Goal: Task Accomplishment & Management: Use online tool/utility

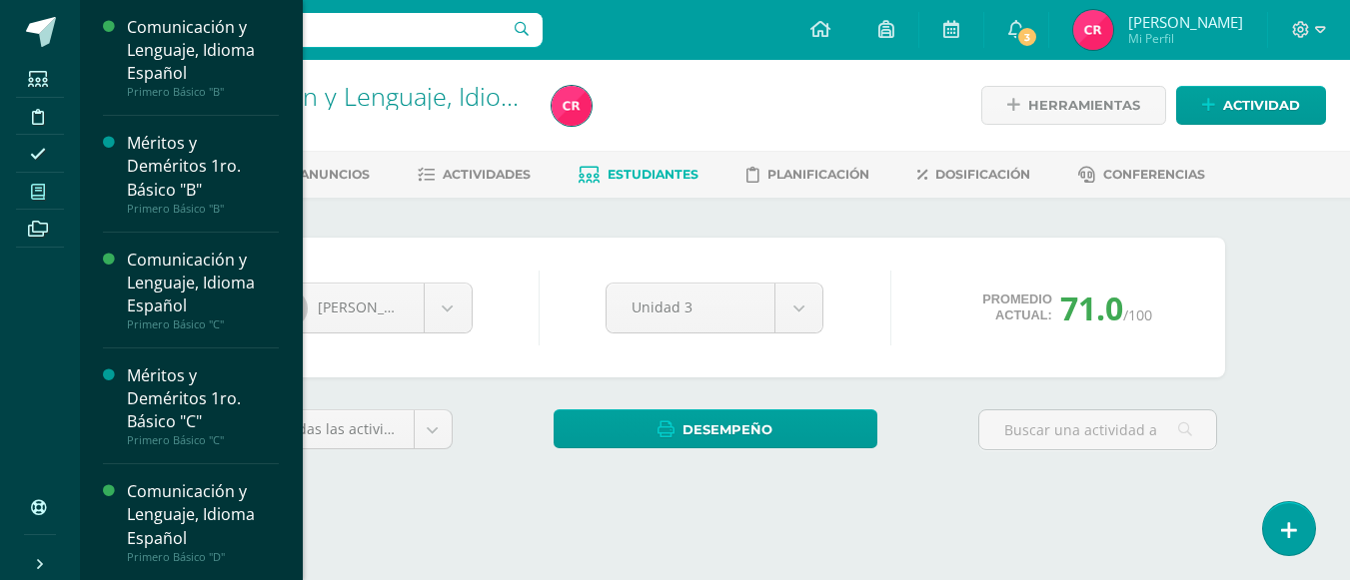
click at [50, 185] on span at bounding box center [38, 191] width 45 height 27
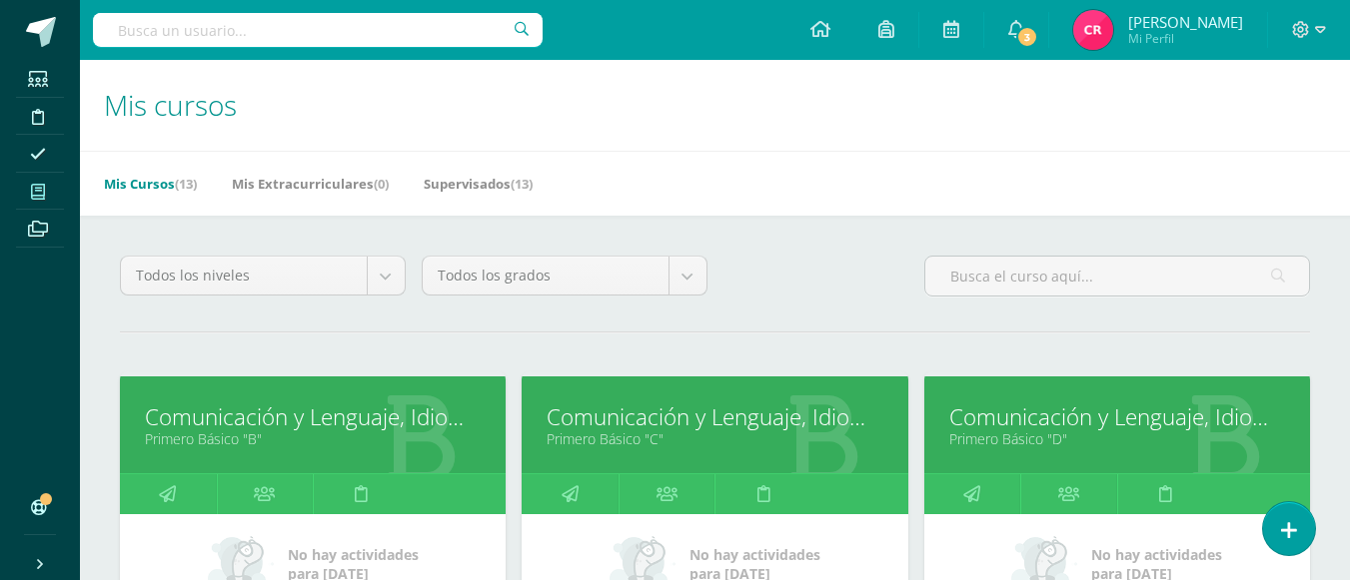
click at [357, 431] on link "Comunicación y Lenguaje, Idioma Español" at bounding box center [313, 417] width 336 height 31
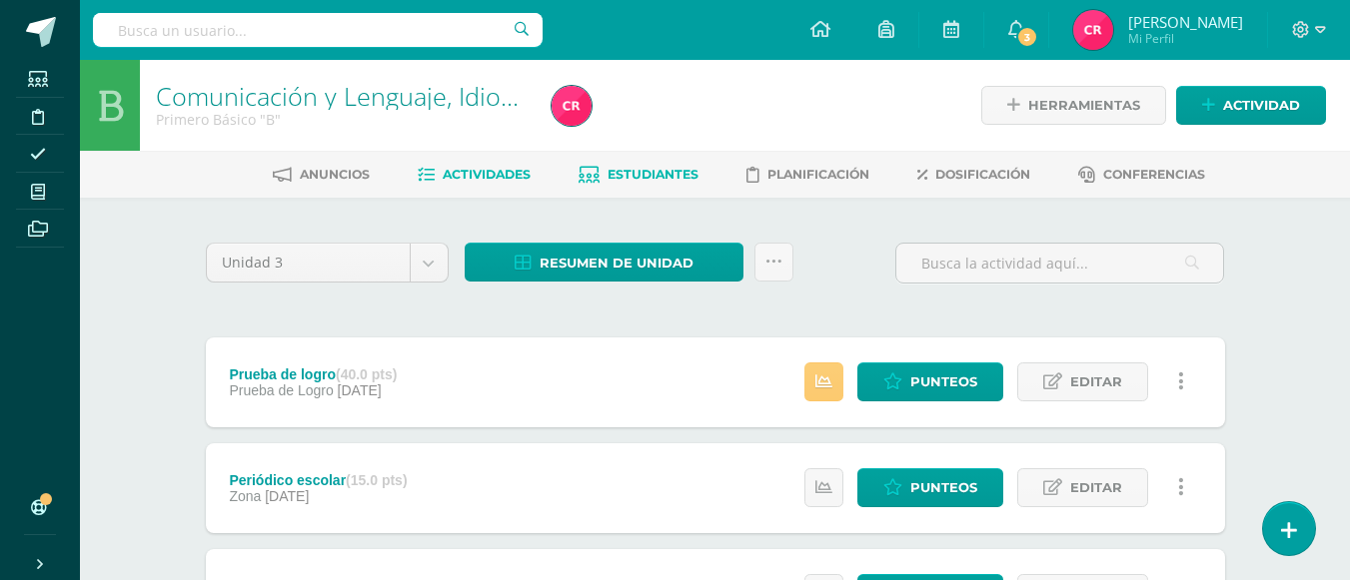
click at [648, 175] on span "Estudiantes" at bounding box center [652, 174] width 91 height 15
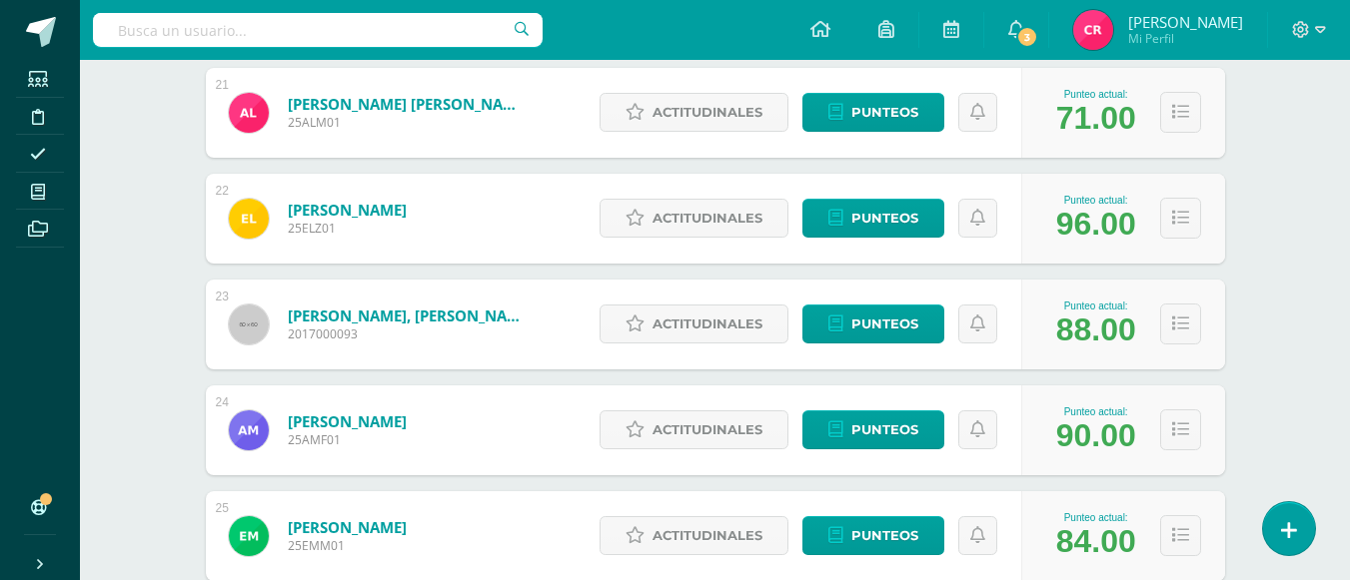
scroll to position [2684, 0]
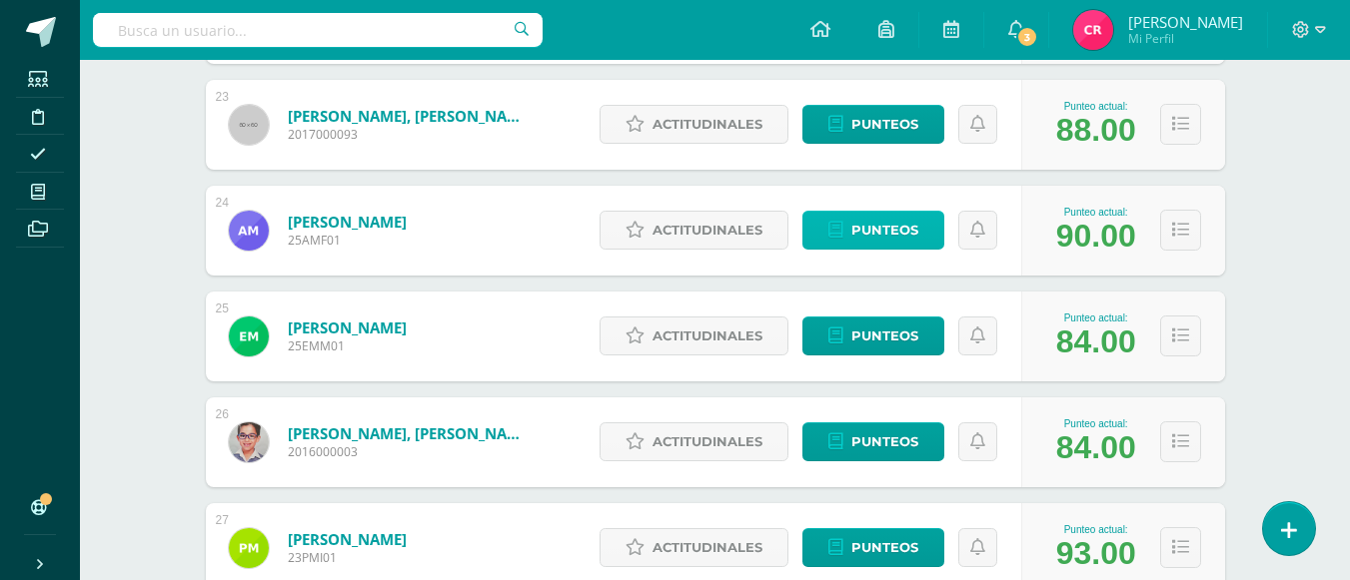
click at [847, 220] on link "Punteos" at bounding box center [873, 230] width 142 height 39
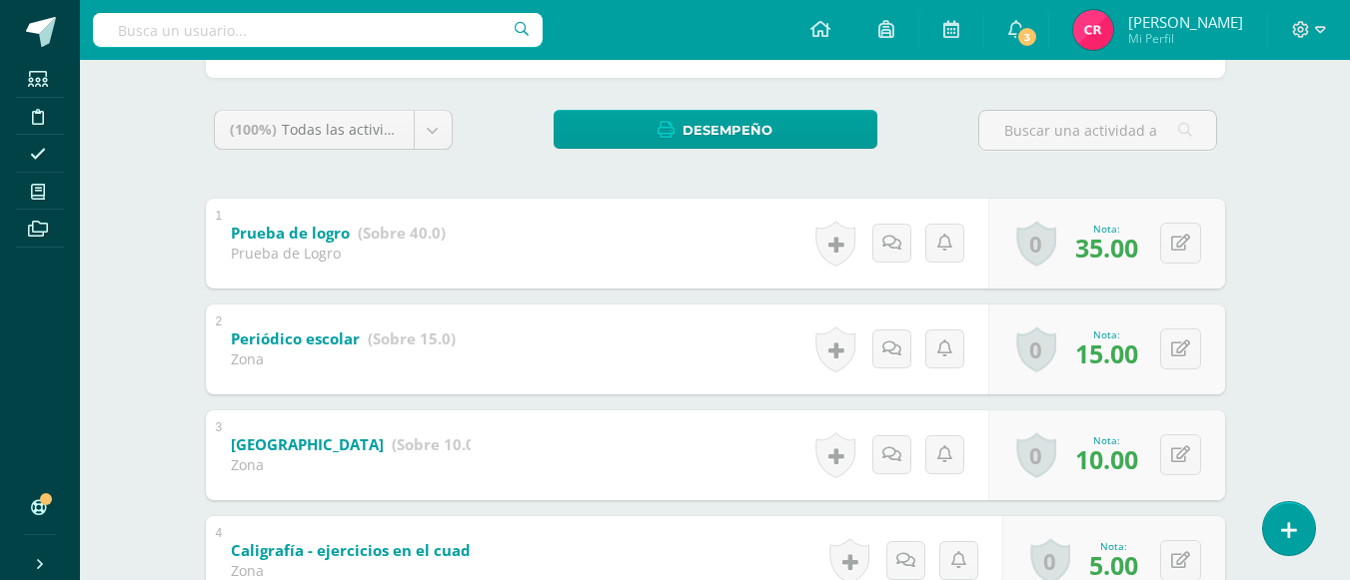
scroll to position [400, 0]
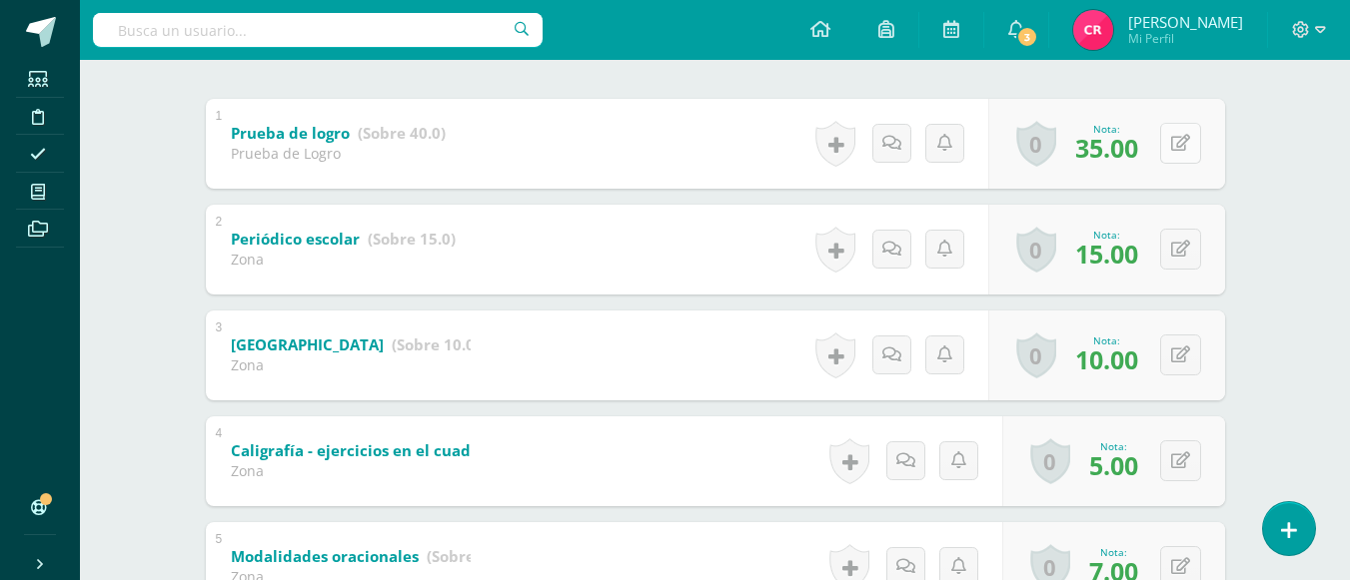
click at [1170, 144] on div "0 Logros Logros obtenidos Aún no hay logros agregados Nota: 35.00" at bounding box center [1106, 144] width 237 height 90
click at [1183, 141] on button at bounding box center [1194, 144] width 42 height 42
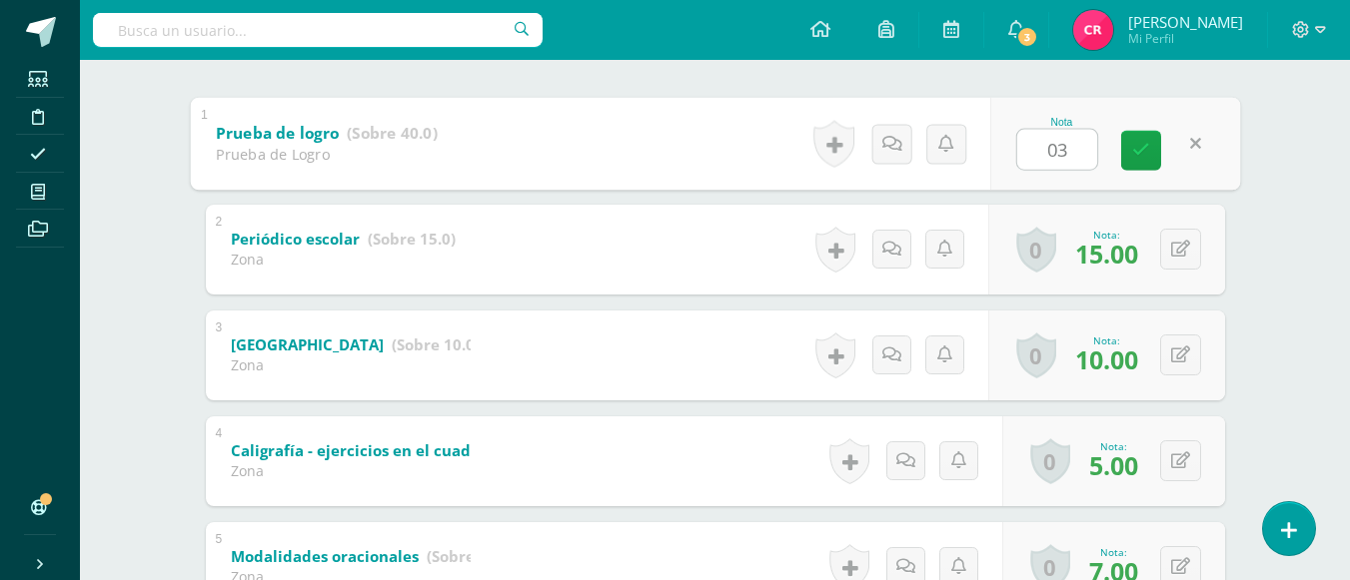
type input "0"
type input "35"
click at [1122, 153] on link at bounding box center [1141, 150] width 40 height 40
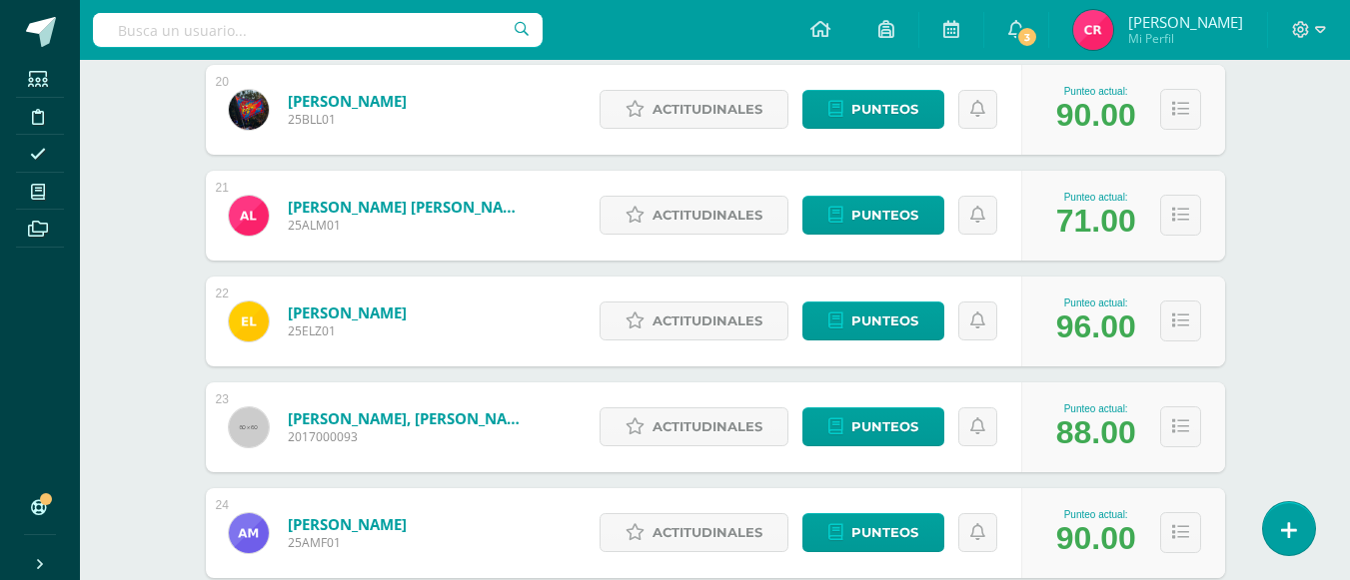
scroll to position [2581, 0]
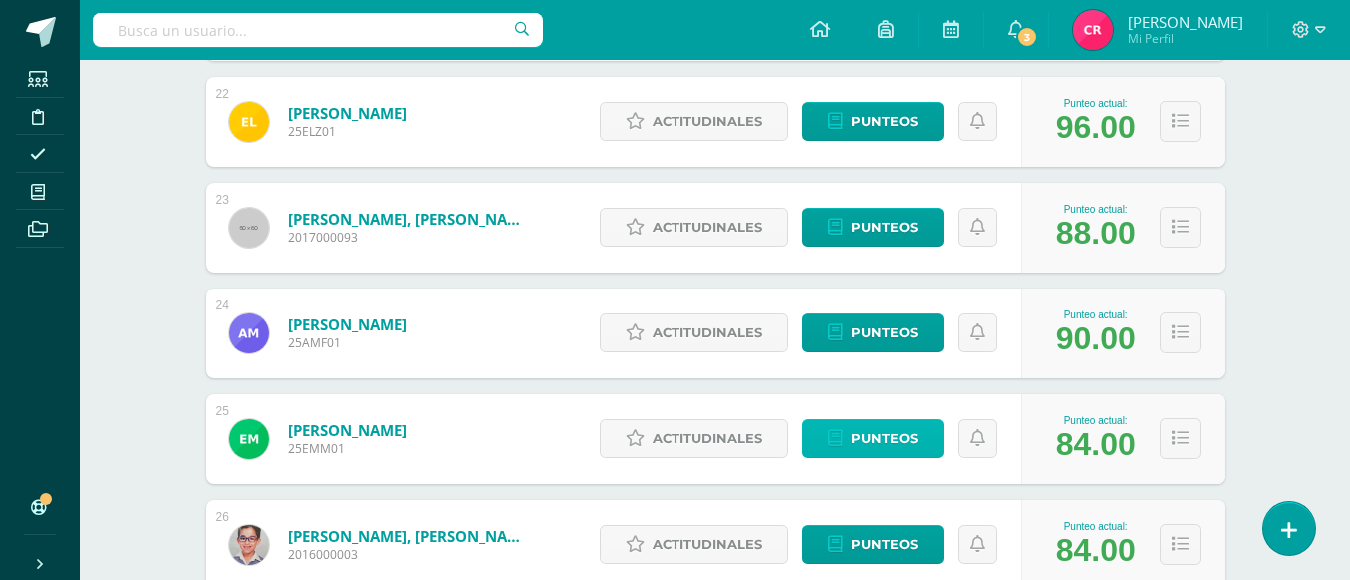
click at [905, 441] on span "Punteos" at bounding box center [884, 439] width 67 height 37
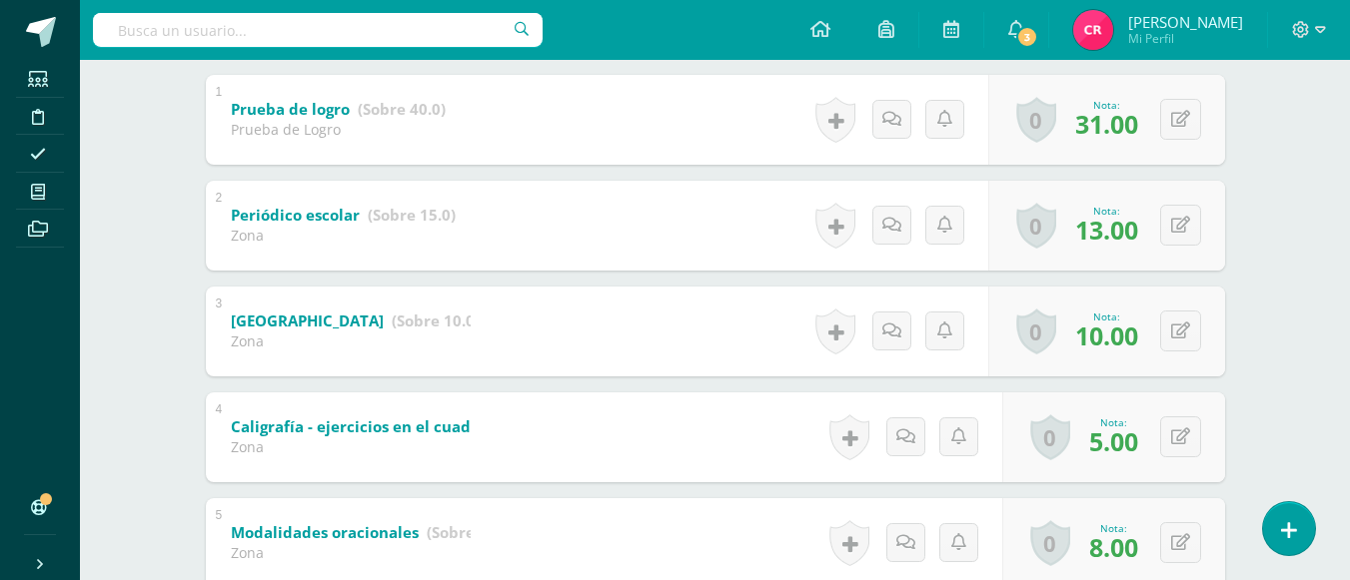
scroll to position [324, 0]
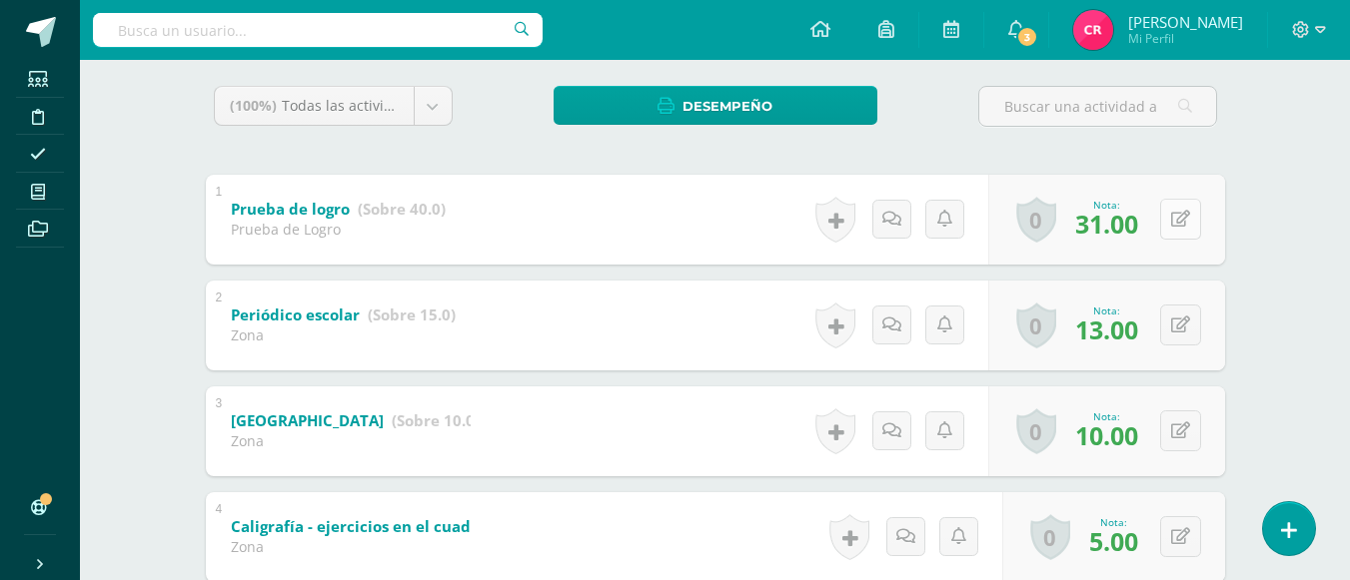
click at [1174, 218] on button at bounding box center [1180, 219] width 41 height 41
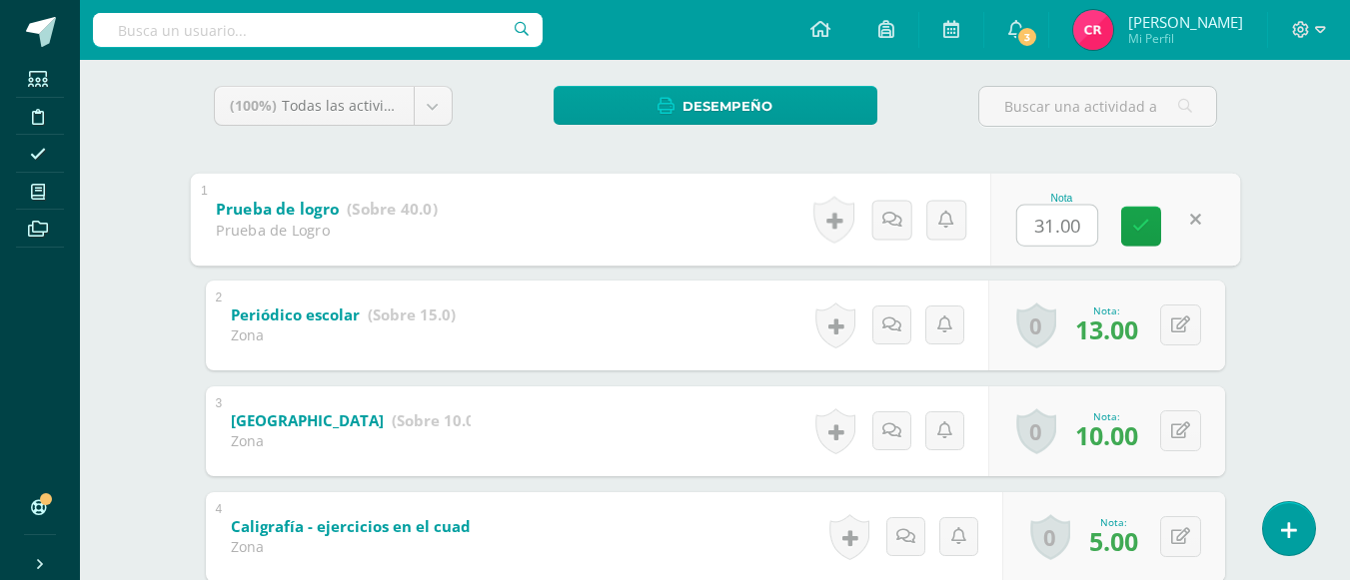
type input "0"
click at [1130, 222] on link at bounding box center [1141, 226] width 40 height 40
